Goal: Task Accomplishment & Management: Complete application form

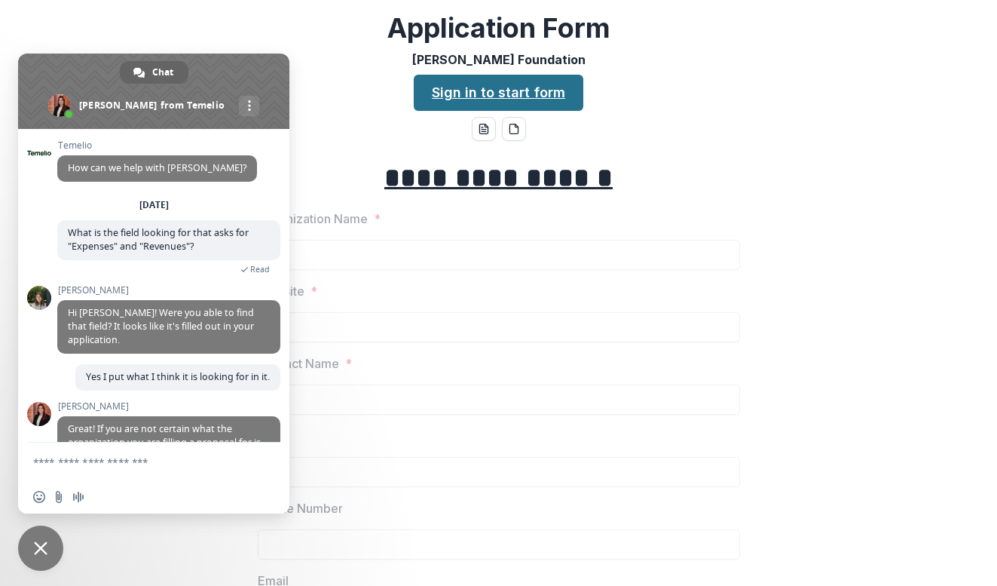
scroll to position [57, 0]
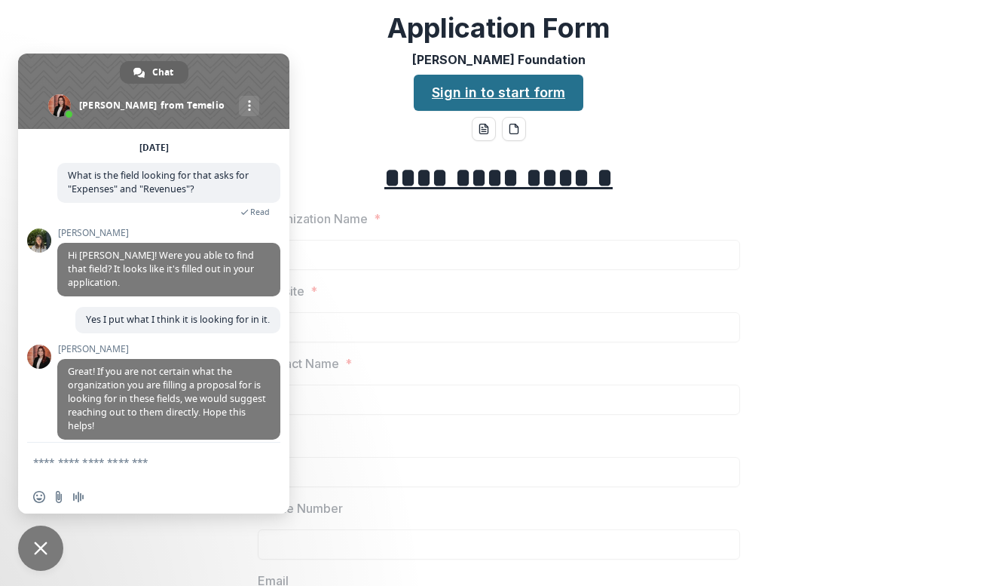
click at [436, 99] on link "Sign in to start form" at bounding box center [499, 93] width 170 height 36
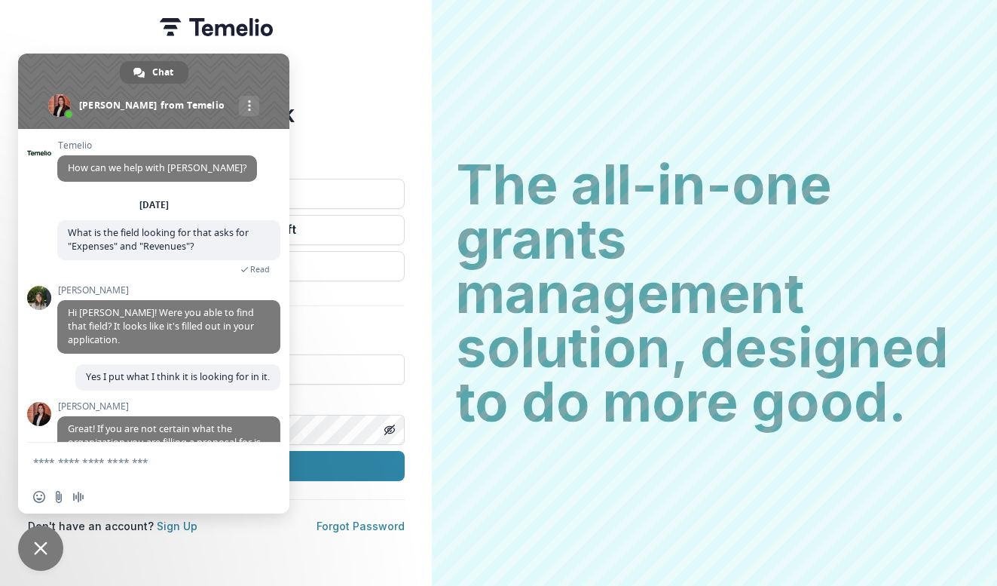
scroll to position [57, 0]
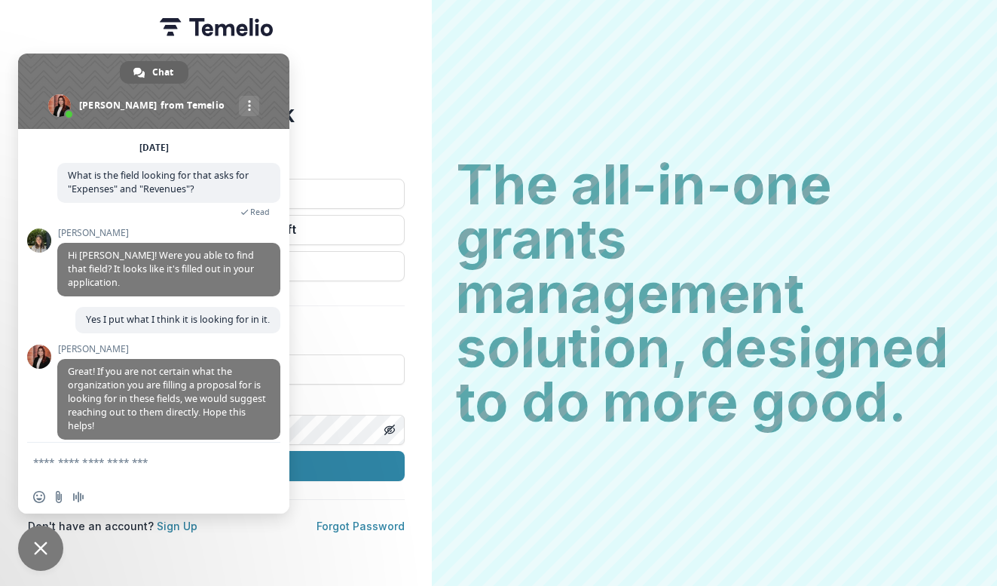
click at [348, 54] on div "Welcome back Sign into your account Continue with Google Continue with Microsof…" at bounding box center [216, 293] width 432 height 586
click at [243, 87] on span at bounding box center [153, 91] width 271 height 75
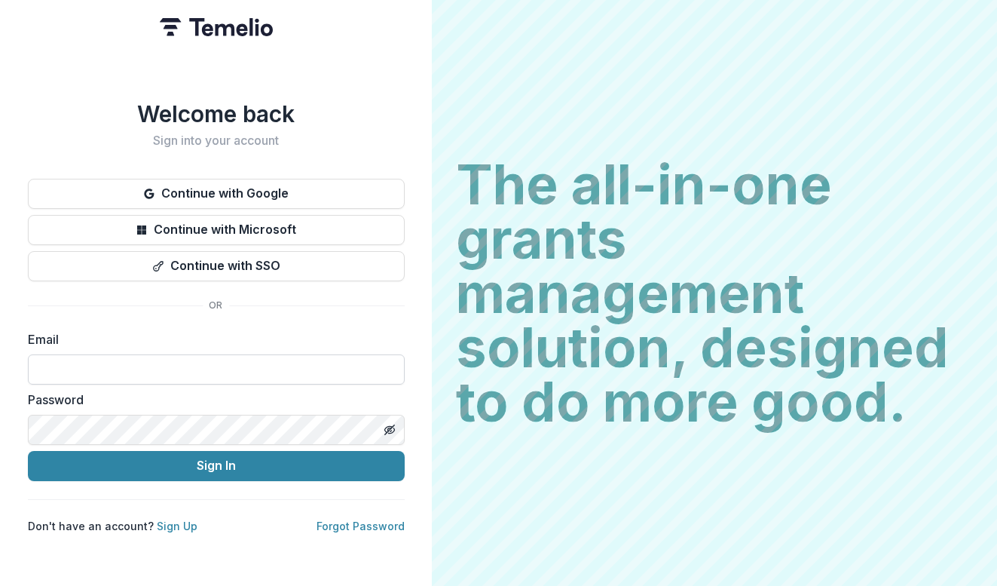
click at [103, 363] on input at bounding box center [216, 369] width 377 height 30
type input "**********"
click at [216, 459] on button "Sign In" at bounding box center [216, 466] width 377 height 30
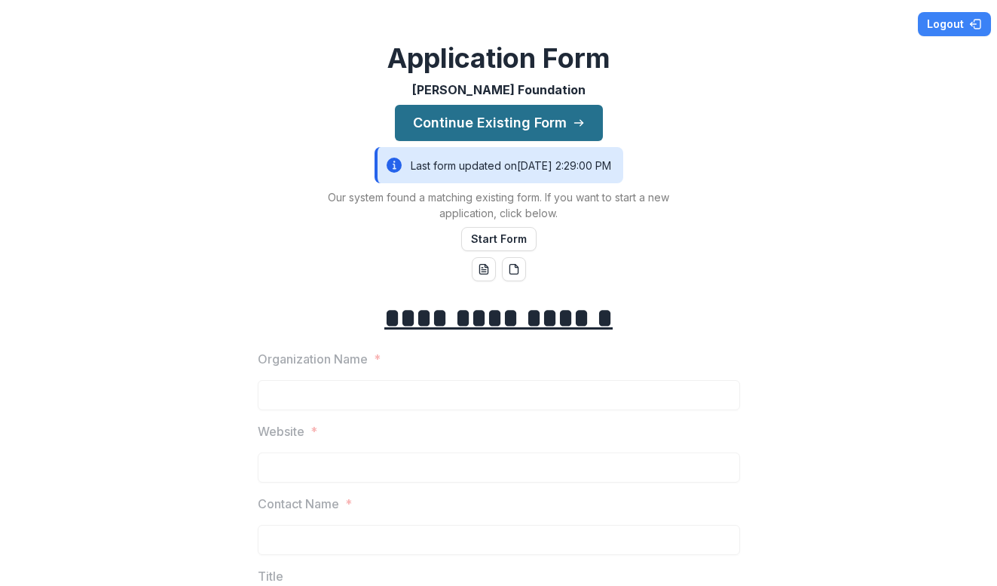
click at [489, 126] on button "Continue Existing Form" at bounding box center [499, 123] width 208 height 36
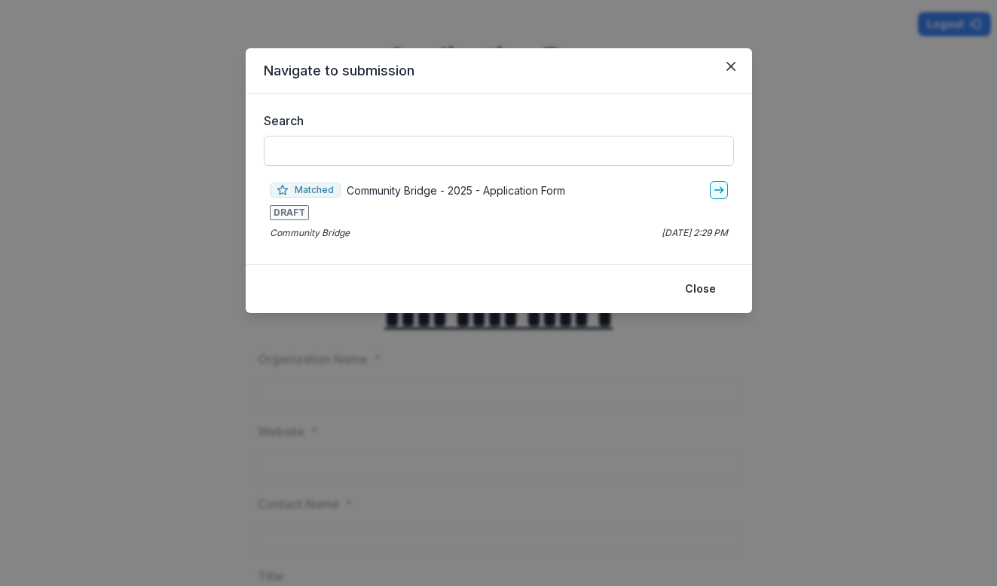
click at [329, 149] on input "Search" at bounding box center [499, 151] width 470 height 30
click at [301, 233] on p "Community Bridge" at bounding box center [310, 233] width 80 height 14
click at [300, 237] on p "Community Bridge" at bounding box center [310, 233] width 80 height 14
click at [317, 243] on div "Matched Community Bridge - 2025 - Application Form DRAFT Community Bridge [DATE…" at bounding box center [499, 210] width 470 height 71
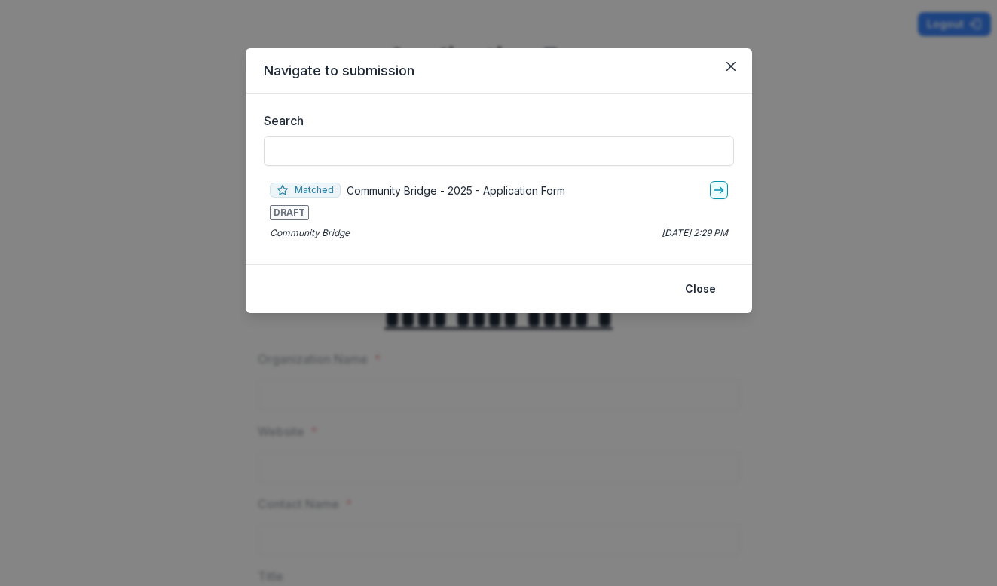
click at [295, 210] on span "DRAFT" at bounding box center [289, 212] width 39 height 15
click at [300, 237] on p "Community Bridge" at bounding box center [310, 233] width 80 height 14
click at [723, 184] on icon "go-to" at bounding box center [719, 190] width 12 height 12
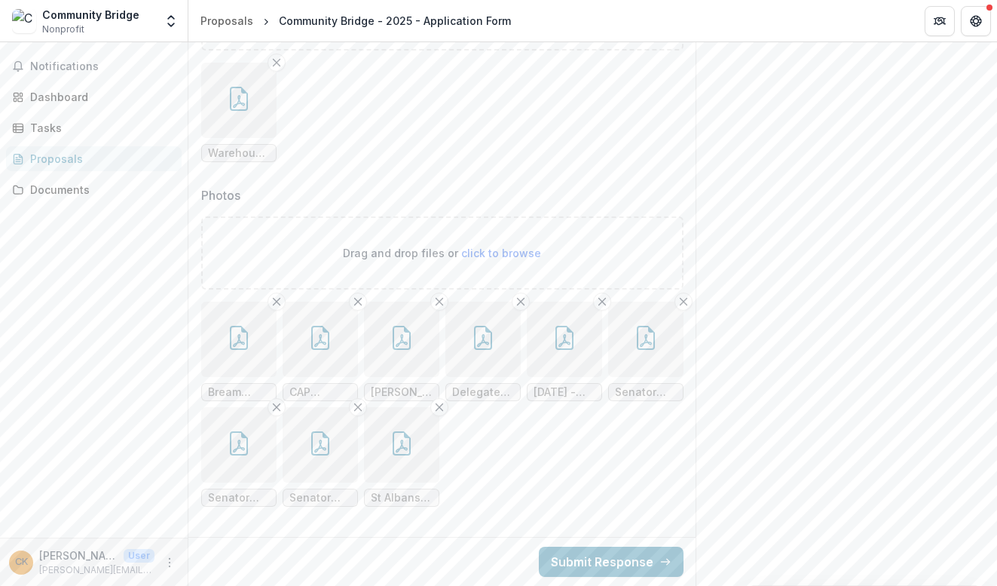
scroll to position [8361, 0]
click at [609, 547] on button "Submit Response" at bounding box center [611, 561] width 145 height 30
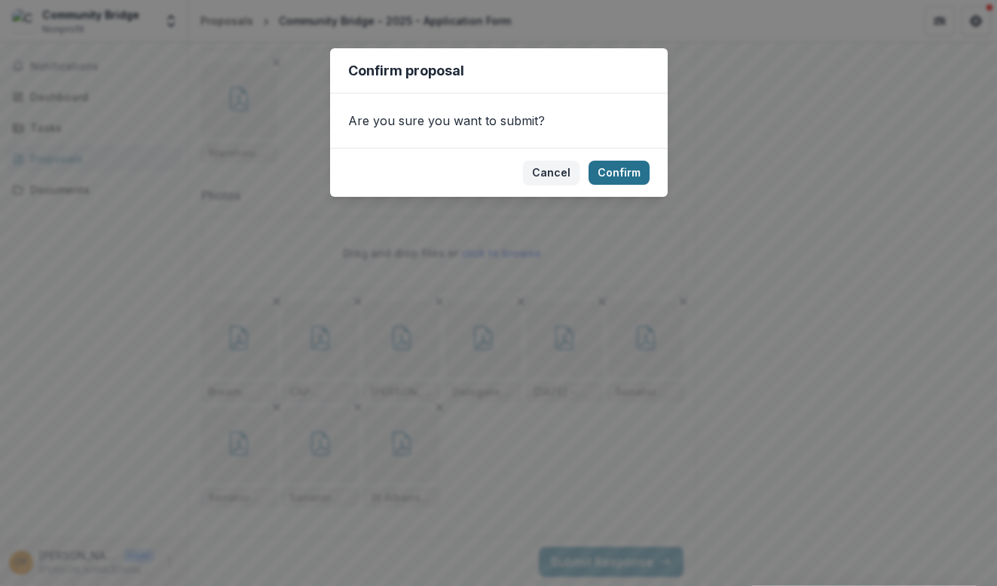
click at [616, 168] on button "Confirm" at bounding box center [619, 173] width 61 height 24
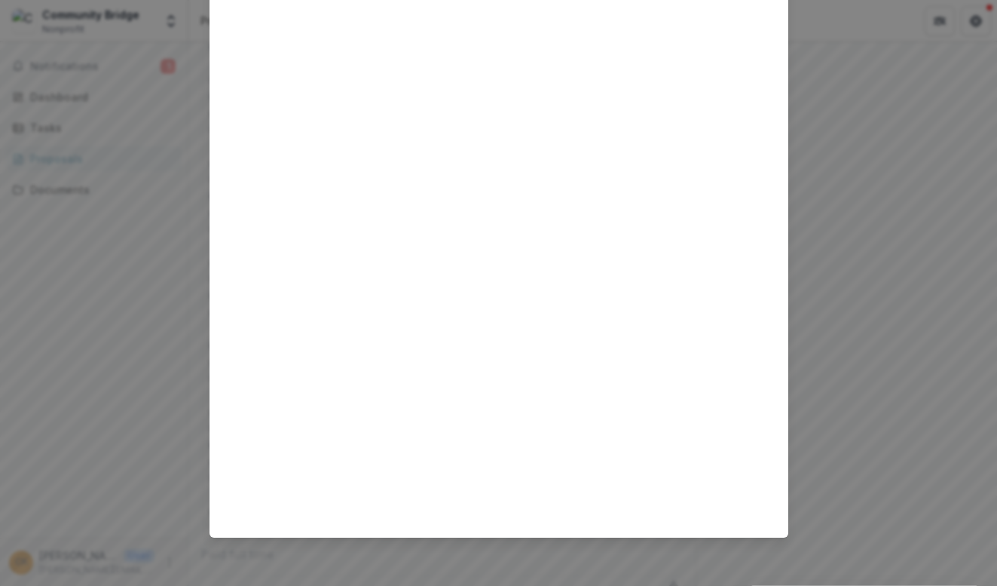
scroll to position [0, 0]
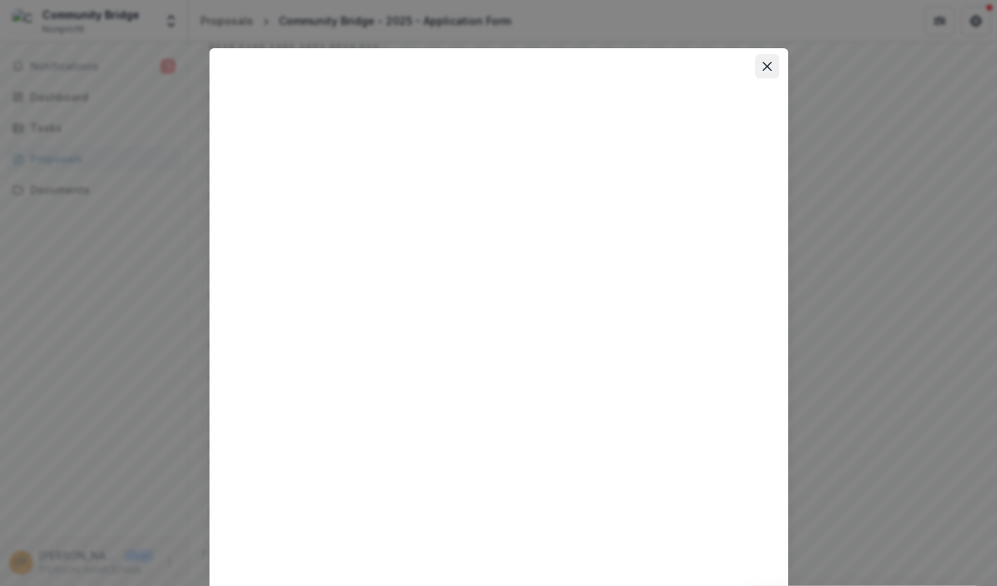
click at [763, 63] on icon "Close" at bounding box center [767, 66] width 9 height 9
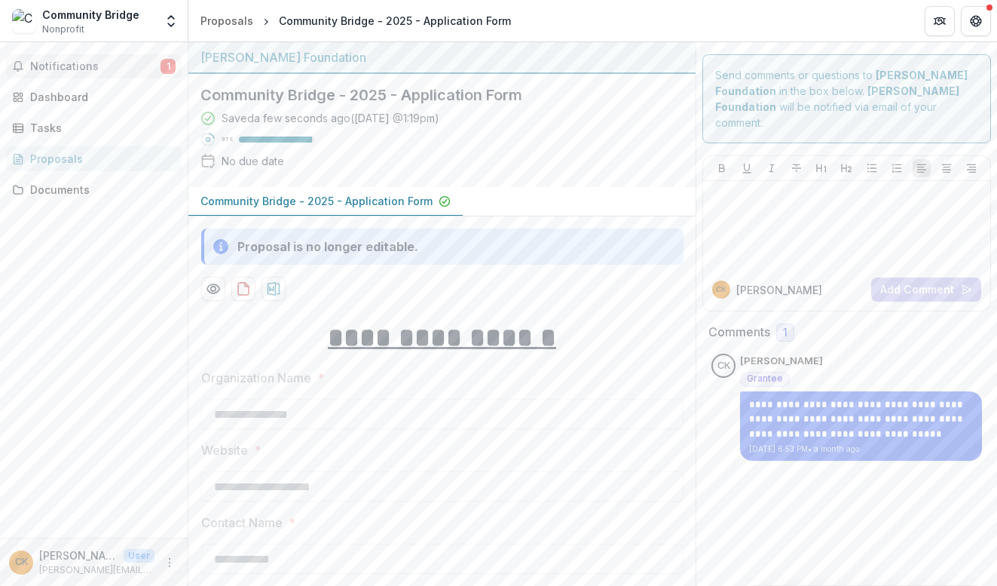
click at [53, 65] on span "Notifications" at bounding box center [95, 66] width 130 height 13
